Goal: Transaction & Acquisition: Purchase product/service

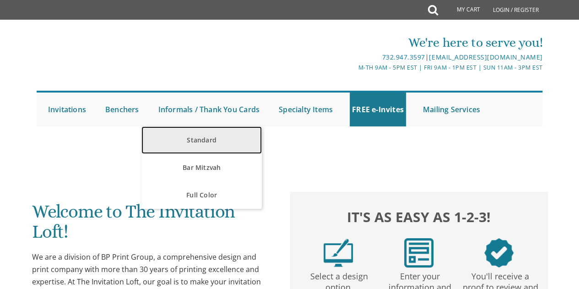
click at [206, 142] on link "Standard" at bounding box center [201, 139] width 120 height 27
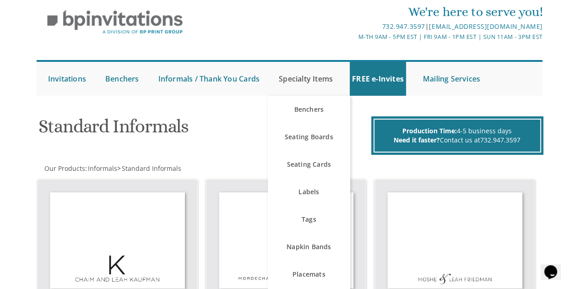
scroll to position [30, 0]
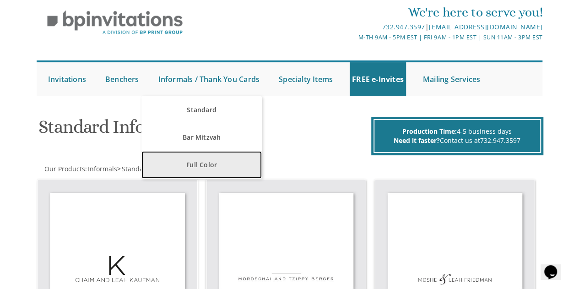
click at [199, 165] on link "Full Color" at bounding box center [201, 164] width 120 height 27
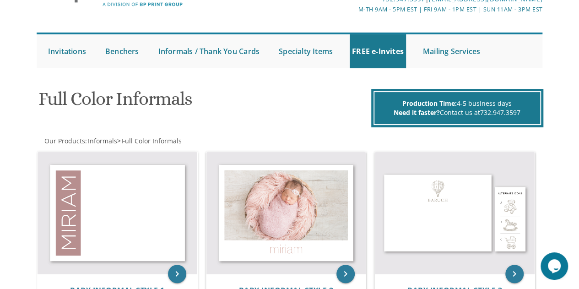
scroll to position [51, 0]
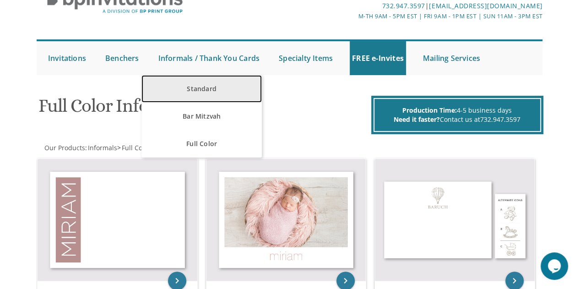
click at [198, 85] on link "Standard" at bounding box center [201, 88] width 120 height 27
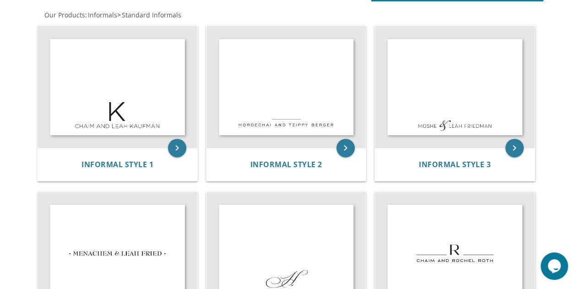
scroll to position [185, 0]
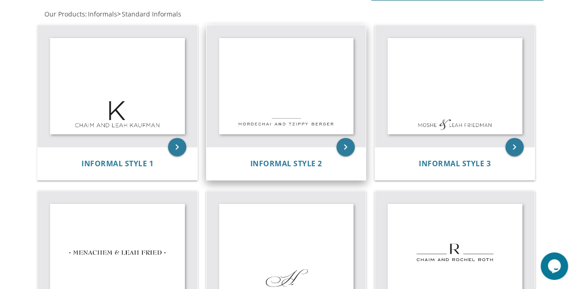
click at [277, 108] on img at bounding box center [286, 86] width 160 height 122
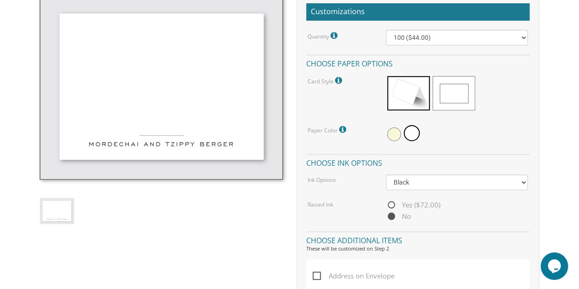
scroll to position [284, 0]
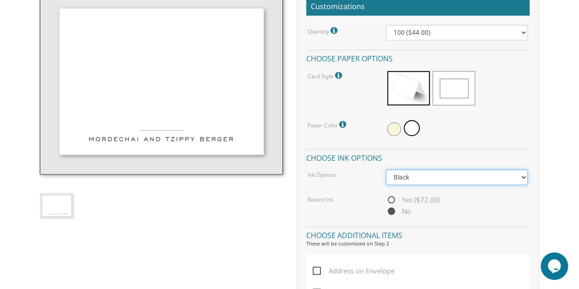
click at [409, 177] on select "Black Colored Ink ($32.00)" at bounding box center [457, 177] width 142 height 16
select select "Standard"
click at [386, 169] on select "Black Colored Ink ($32.00)" at bounding box center [457, 177] width 142 height 16
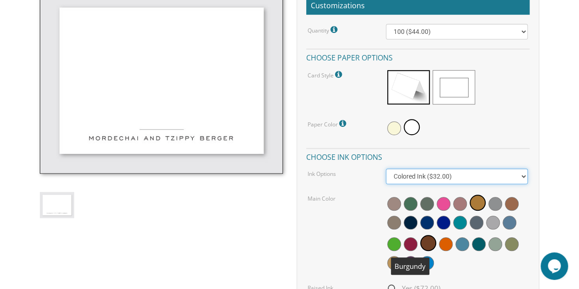
scroll to position [250, 0]
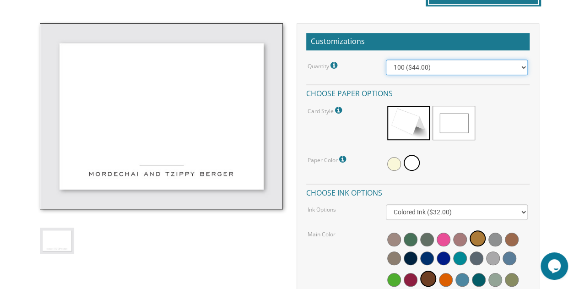
click at [396, 64] on select "100 ($44.00) 200 ($63.00) 300 ($82.00) 400 ($101.00) 500 ($120.00) 600 ($139.00…" at bounding box center [457, 68] width 142 height 16
select select "500"
click at [386, 60] on select "100 ($44.00) 200 ($63.00) 300 ($82.00) 400 ($101.00) 500 ($120.00) 600 ($139.00…" at bounding box center [457, 68] width 142 height 16
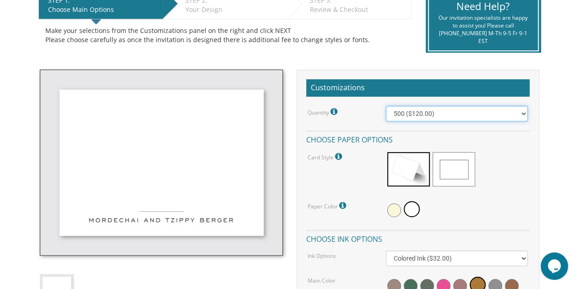
scroll to position [205, 0]
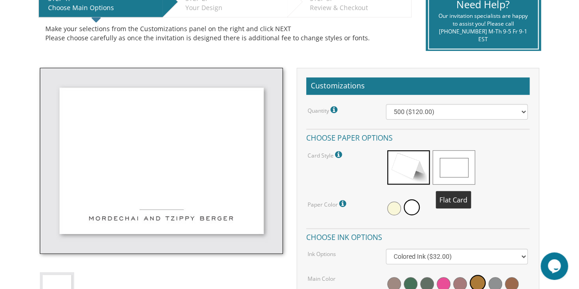
click at [450, 167] on span at bounding box center [454, 167] width 43 height 34
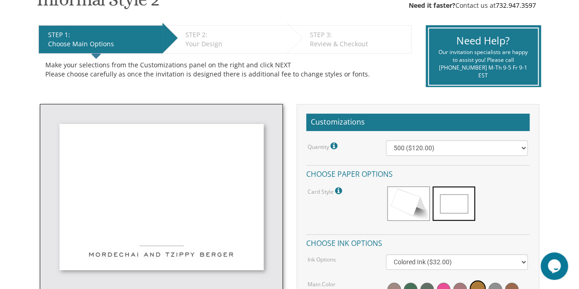
scroll to position [168, 0]
